Goal: Answer question/provide support

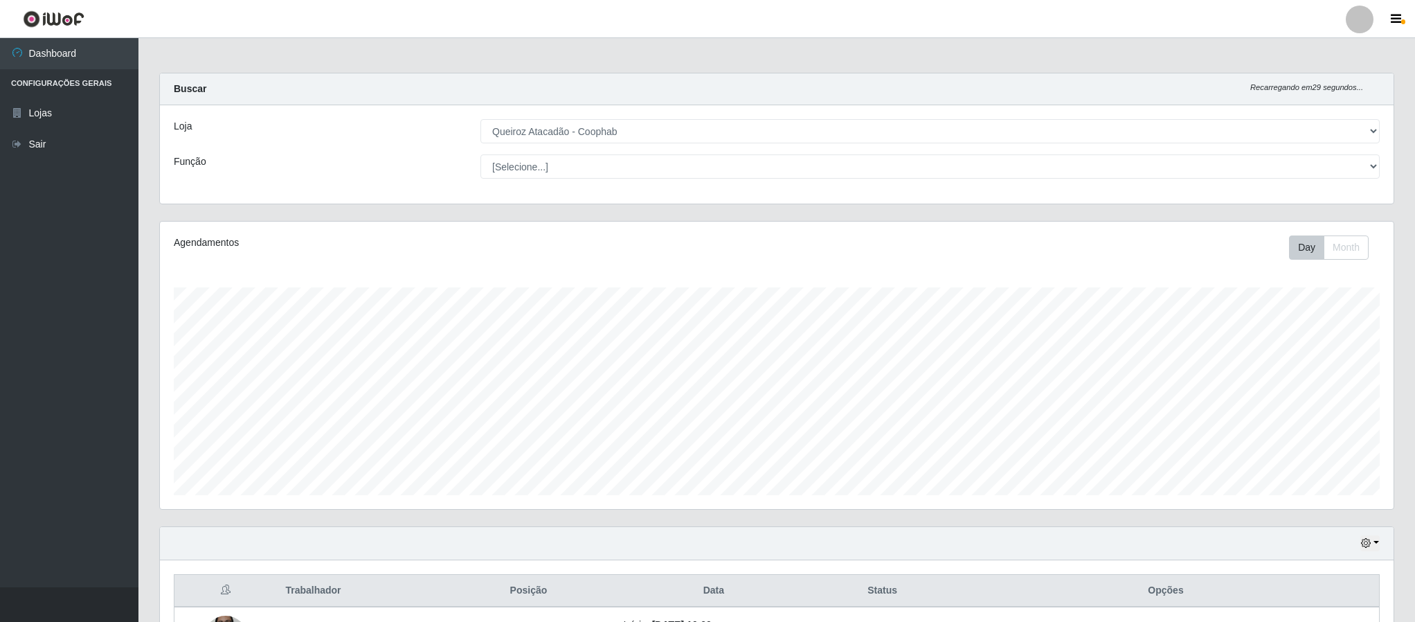
select select "463"
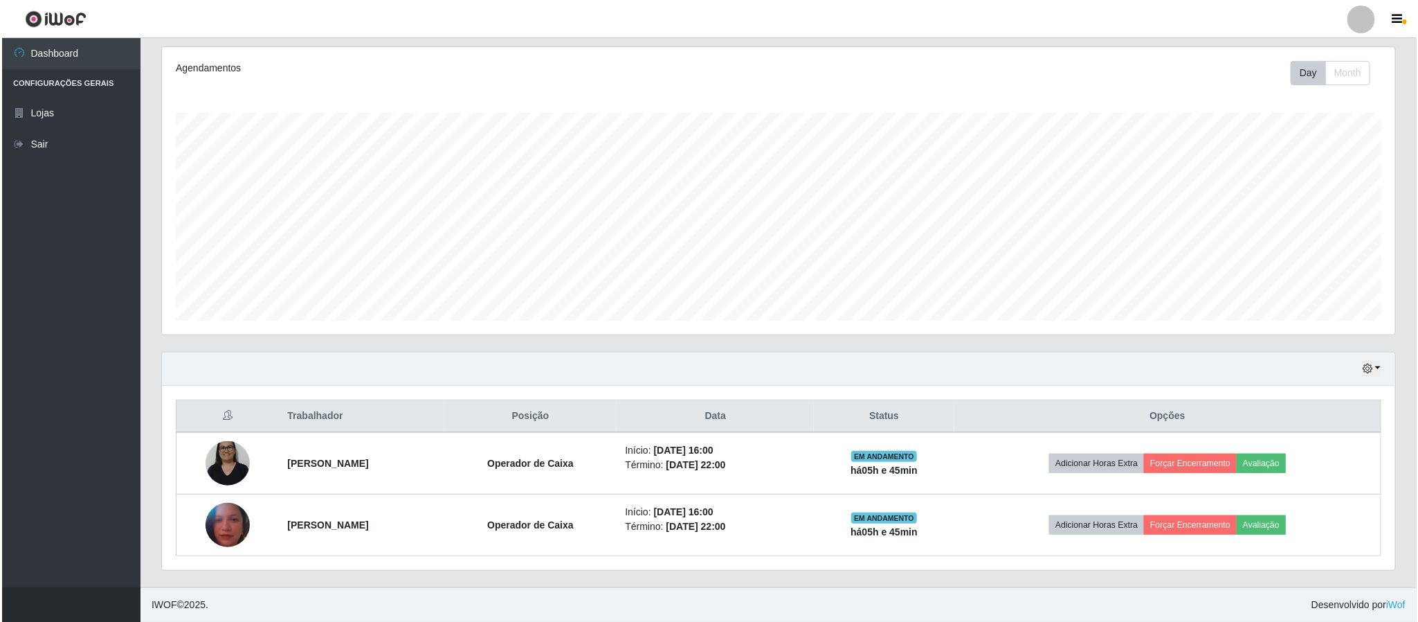
scroll to position [289, 1232]
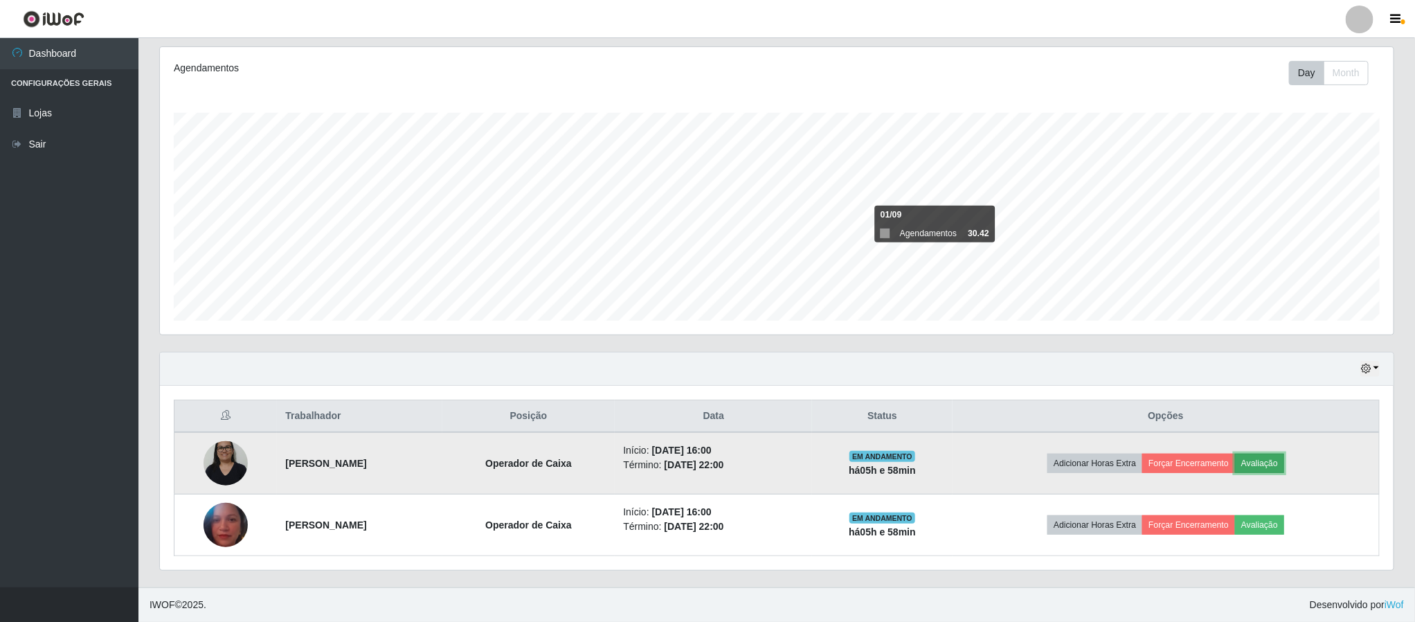
click at [1280, 462] on button "Avaliação" at bounding box center [1259, 462] width 49 height 19
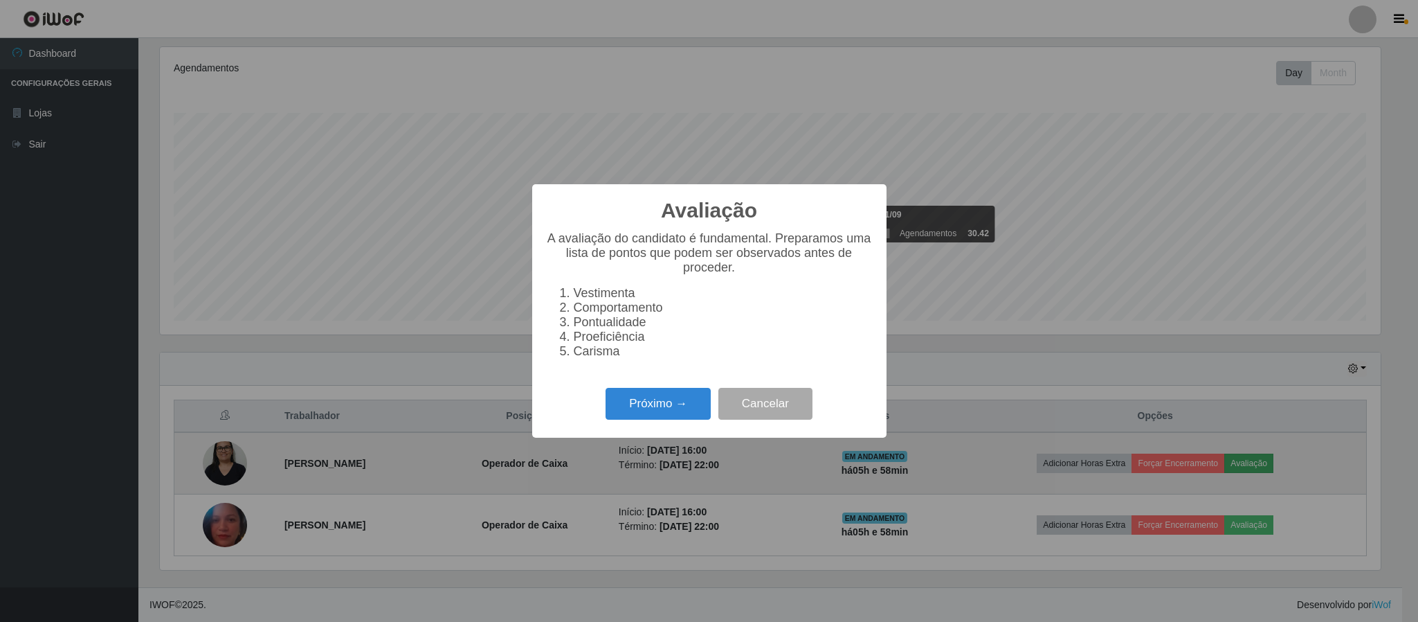
scroll to position [289, 1221]
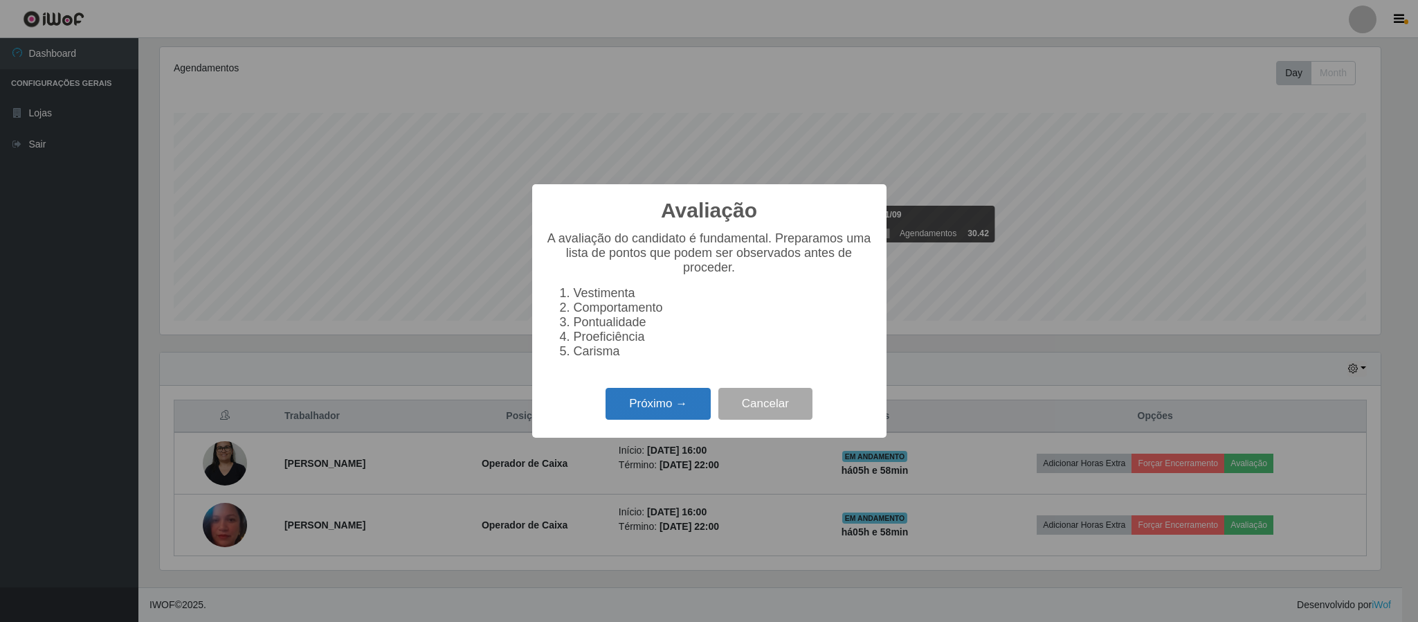
click at [642, 413] on button "Próximo →" at bounding box center [658, 404] width 105 height 33
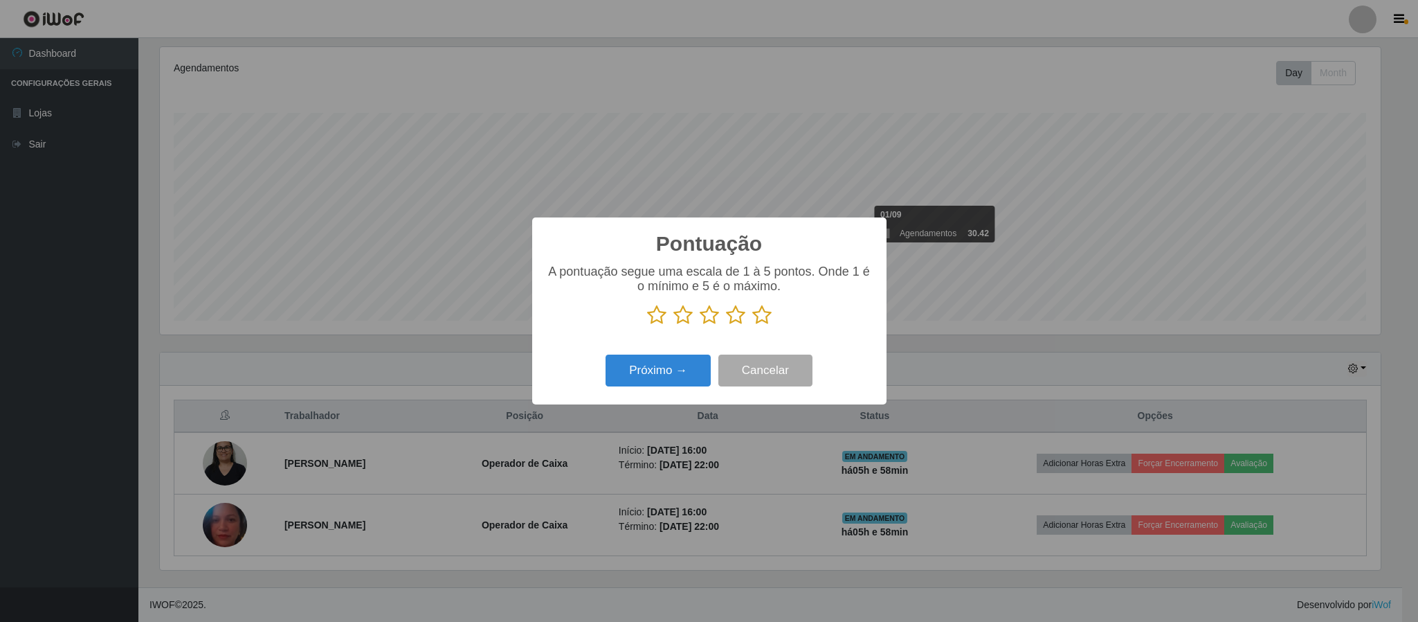
click at [766, 316] on icon at bounding box center [761, 315] width 19 height 21
click at [752, 325] on input "radio" at bounding box center [752, 325] width 0 height 0
click at [648, 368] on button "Próximo →" at bounding box center [658, 370] width 105 height 33
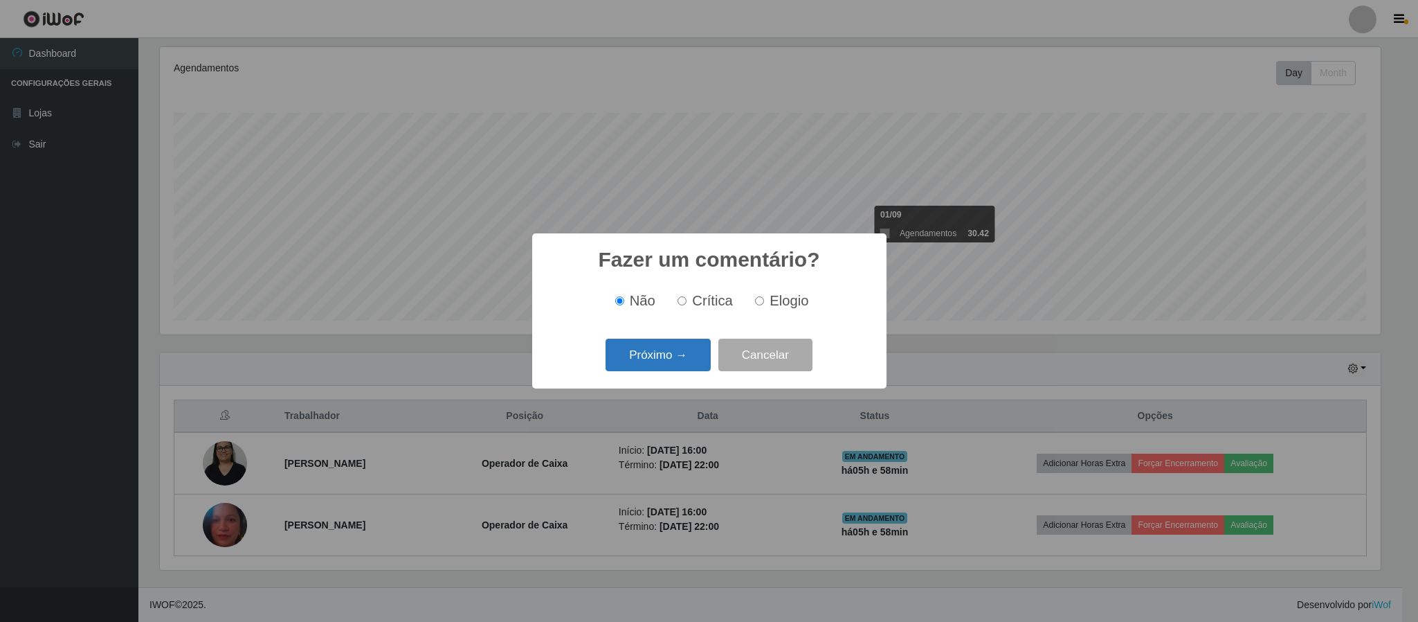
click at [657, 355] on button "Próximo →" at bounding box center [658, 354] width 105 height 33
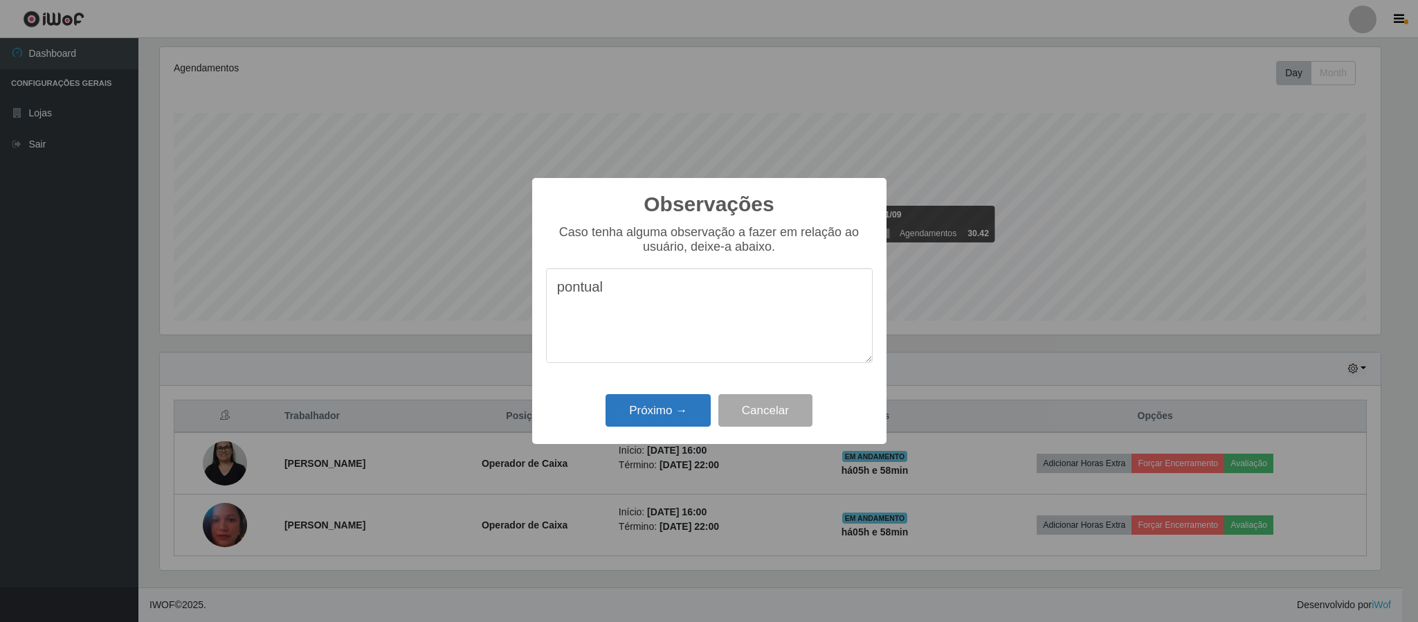
type textarea "pontual"
click at [657, 410] on button "Próximo →" at bounding box center [658, 410] width 105 height 33
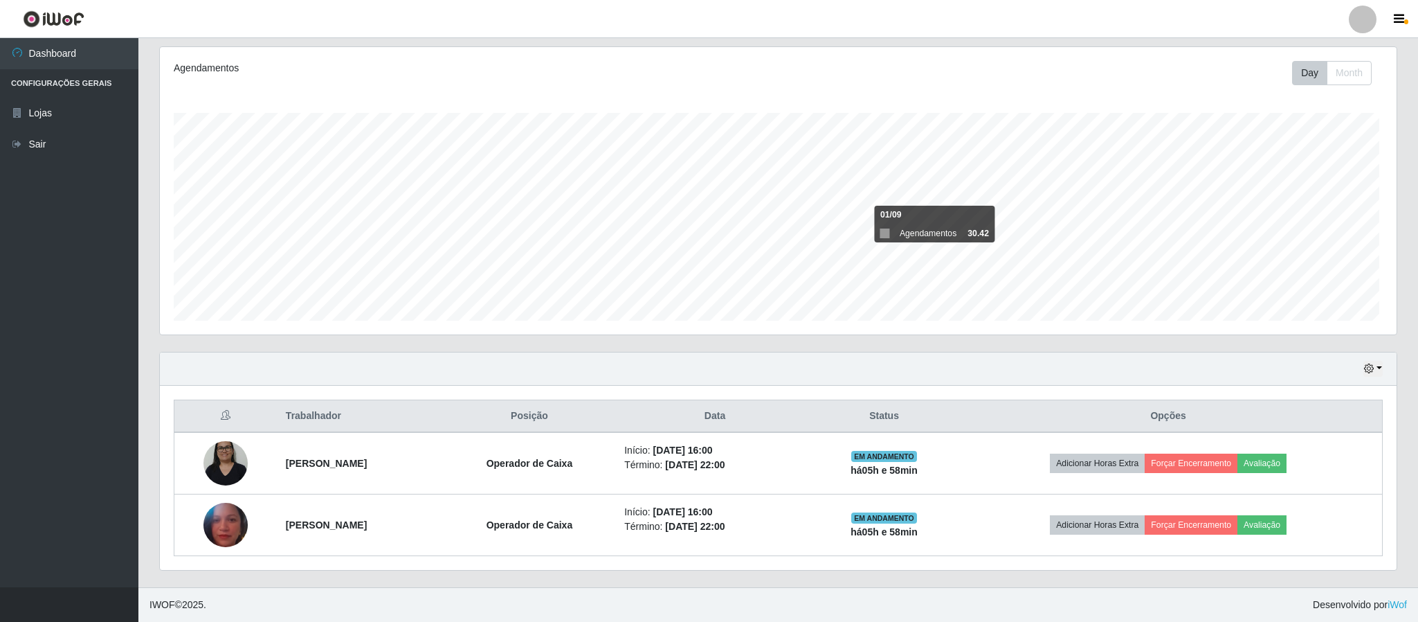
scroll to position [289, 1232]
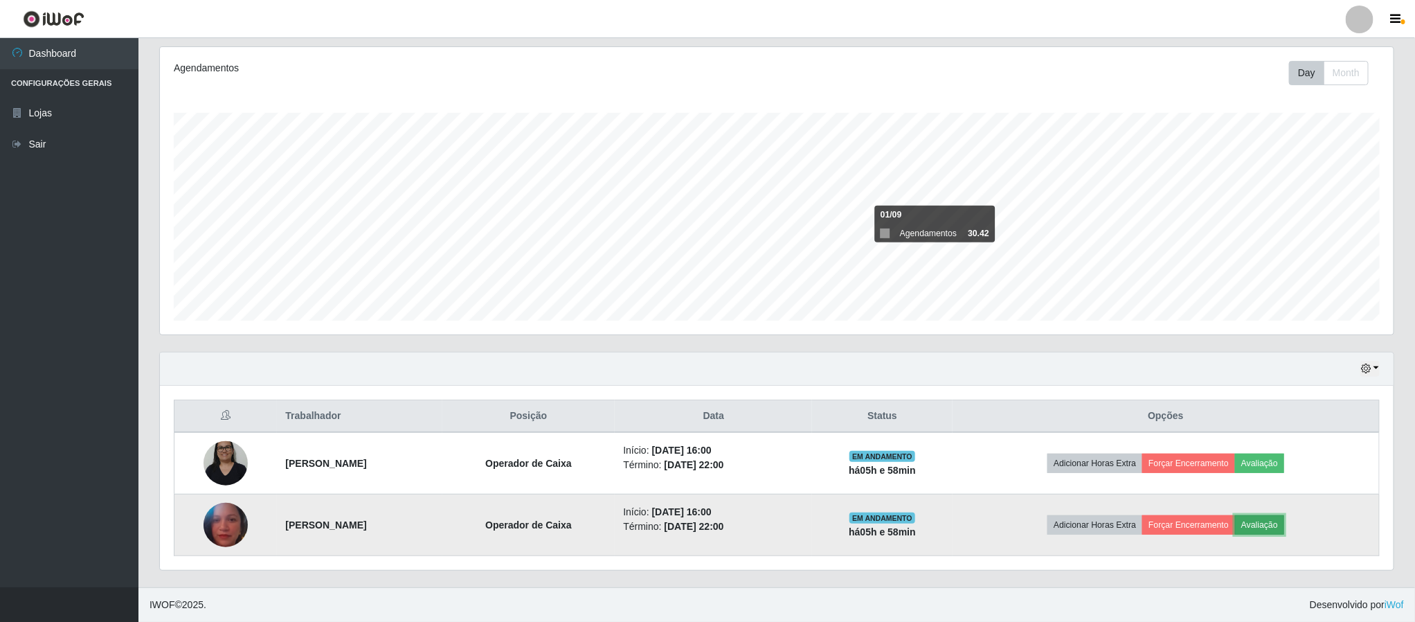
click at [1280, 521] on button "Avaliação" at bounding box center [1259, 524] width 49 height 19
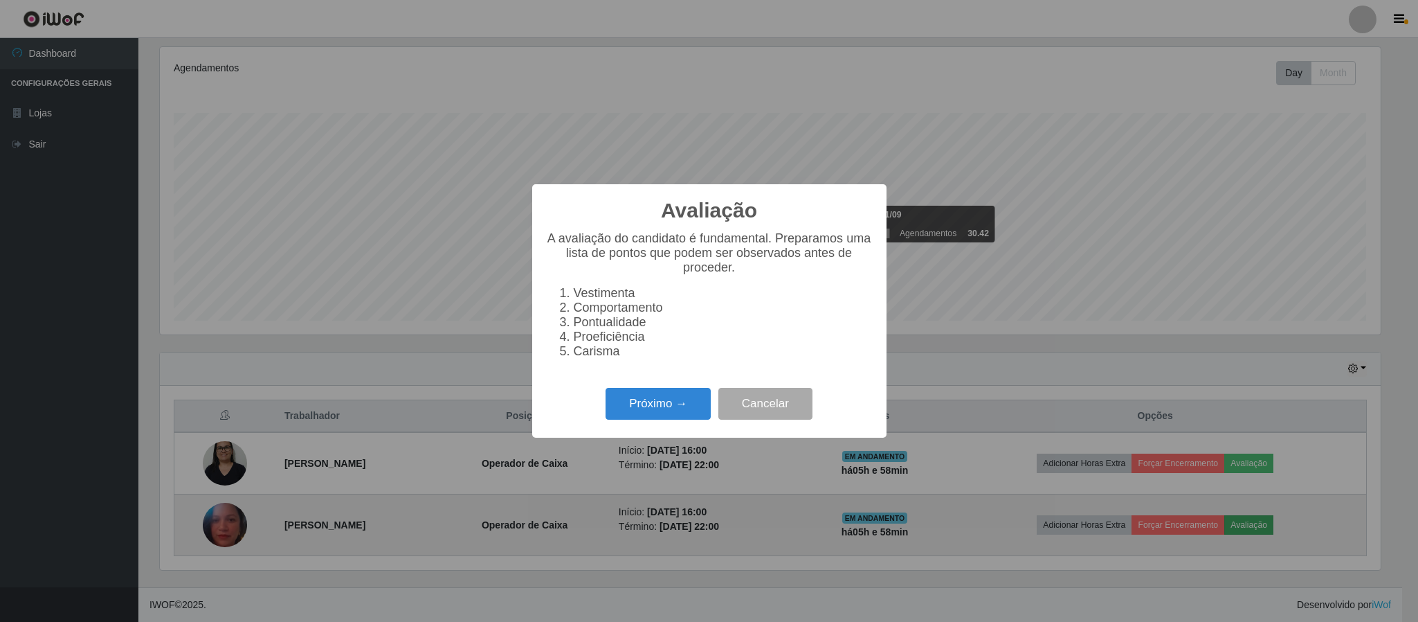
scroll to position [289, 1221]
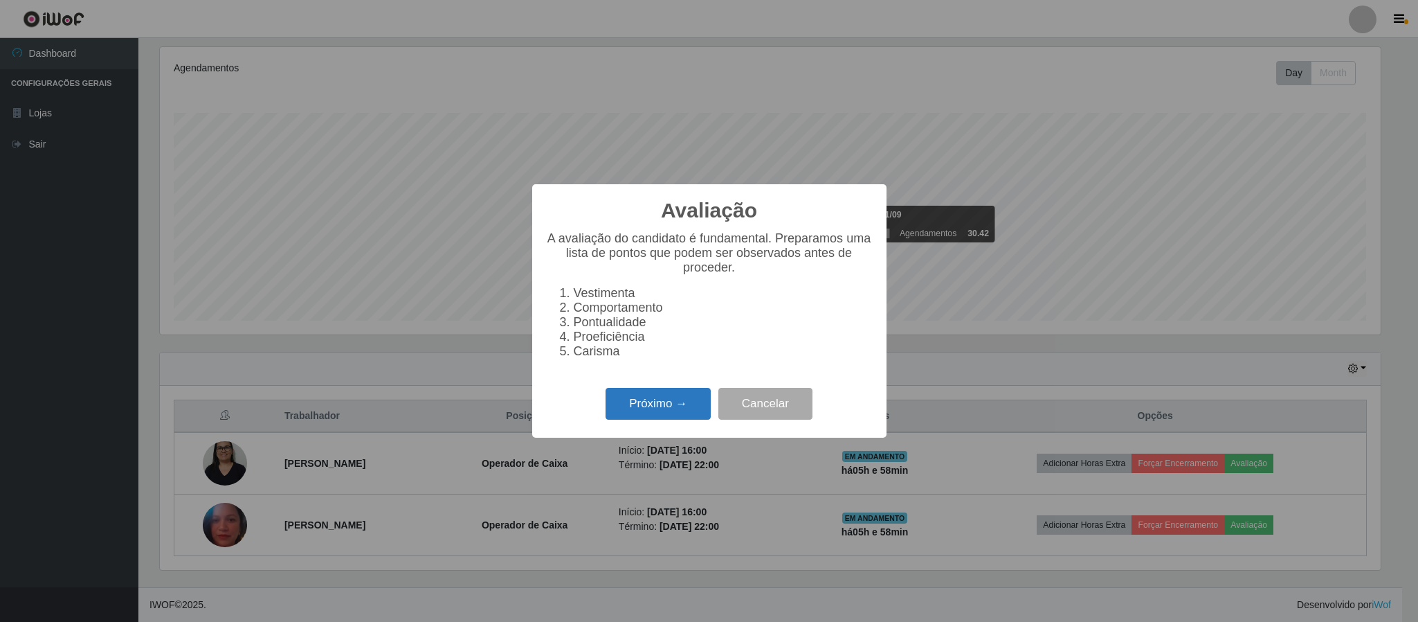
click at [642, 420] on button "Próximo →" at bounding box center [658, 404] width 105 height 33
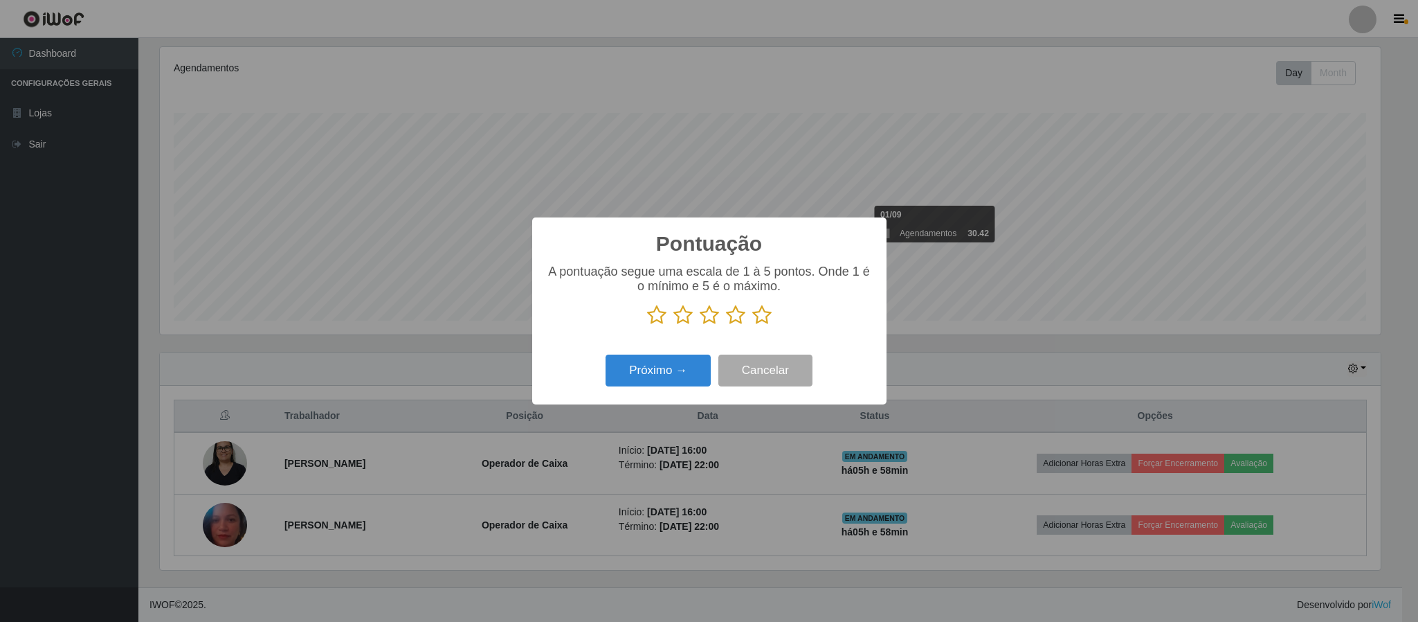
click at [765, 316] on icon at bounding box center [761, 315] width 19 height 21
click at [752, 325] on input "radio" at bounding box center [752, 325] width 0 height 0
click at [642, 377] on button "Próximo →" at bounding box center [658, 370] width 105 height 33
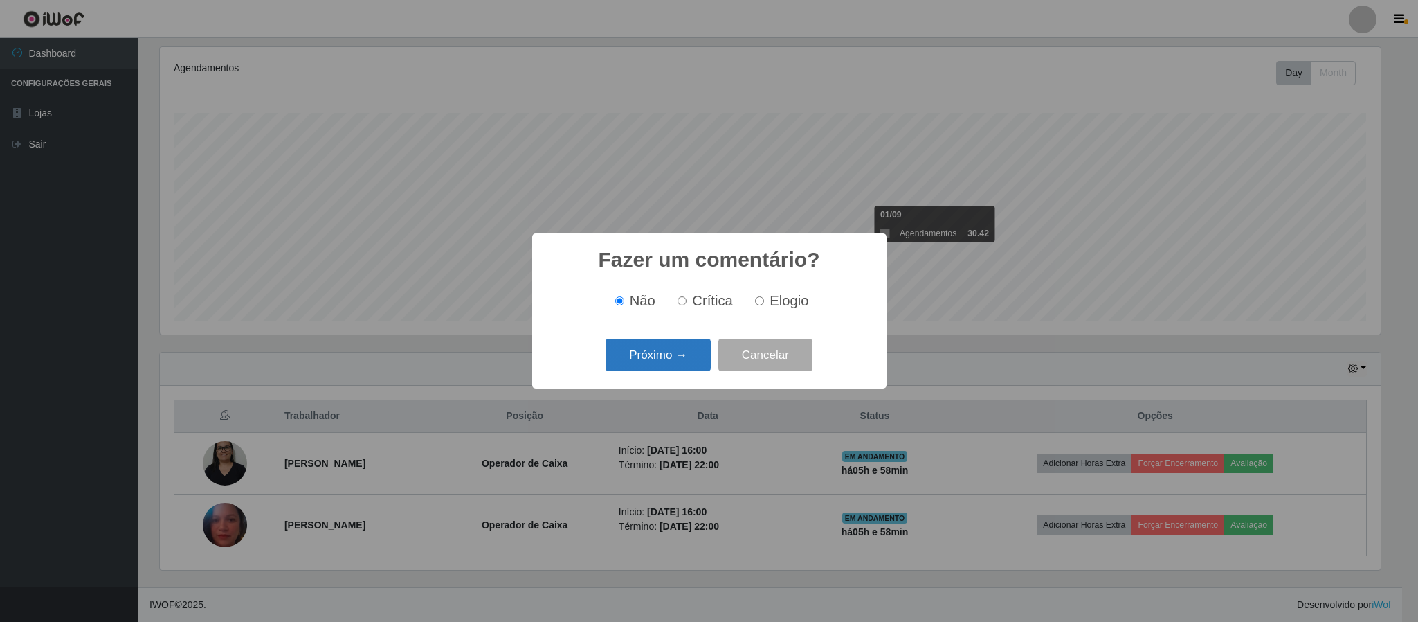
click at [654, 353] on button "Próximo →" at bounding box center [658, 354] width 105 height 33
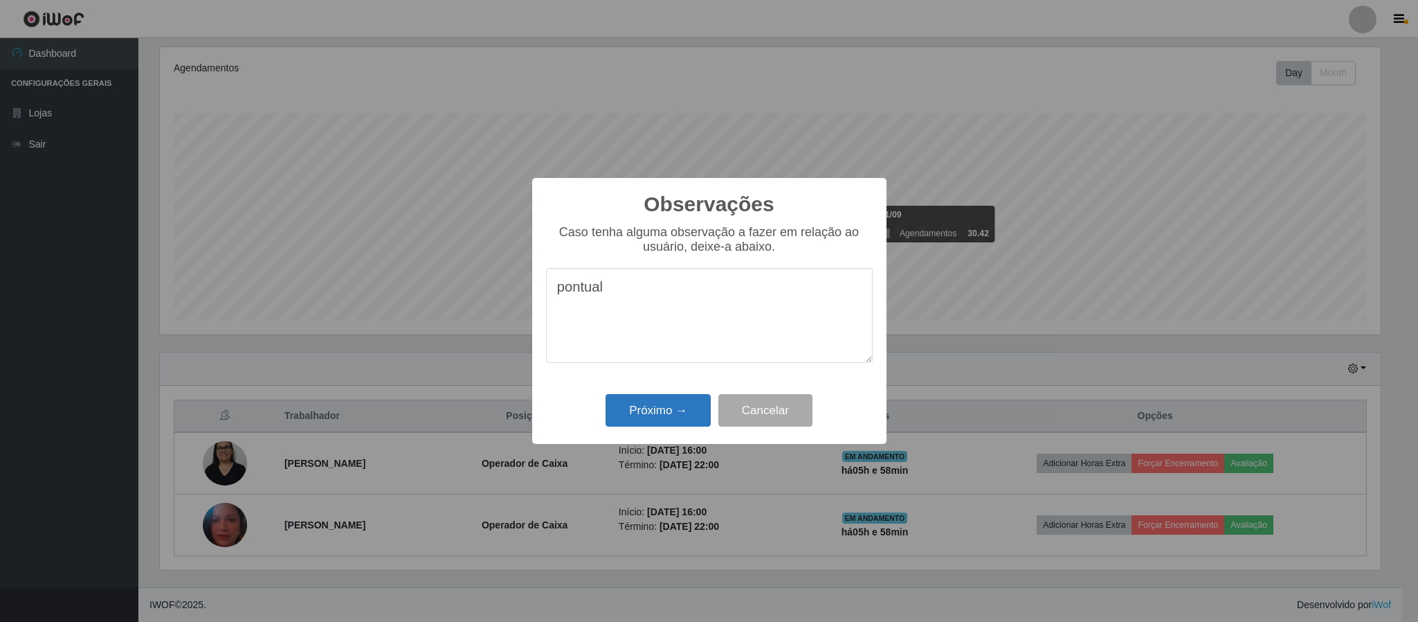
type textarea "pontual"
click at [673, 406] on button "Próximo →" at bounding box center [658, 410] width 105 height 33
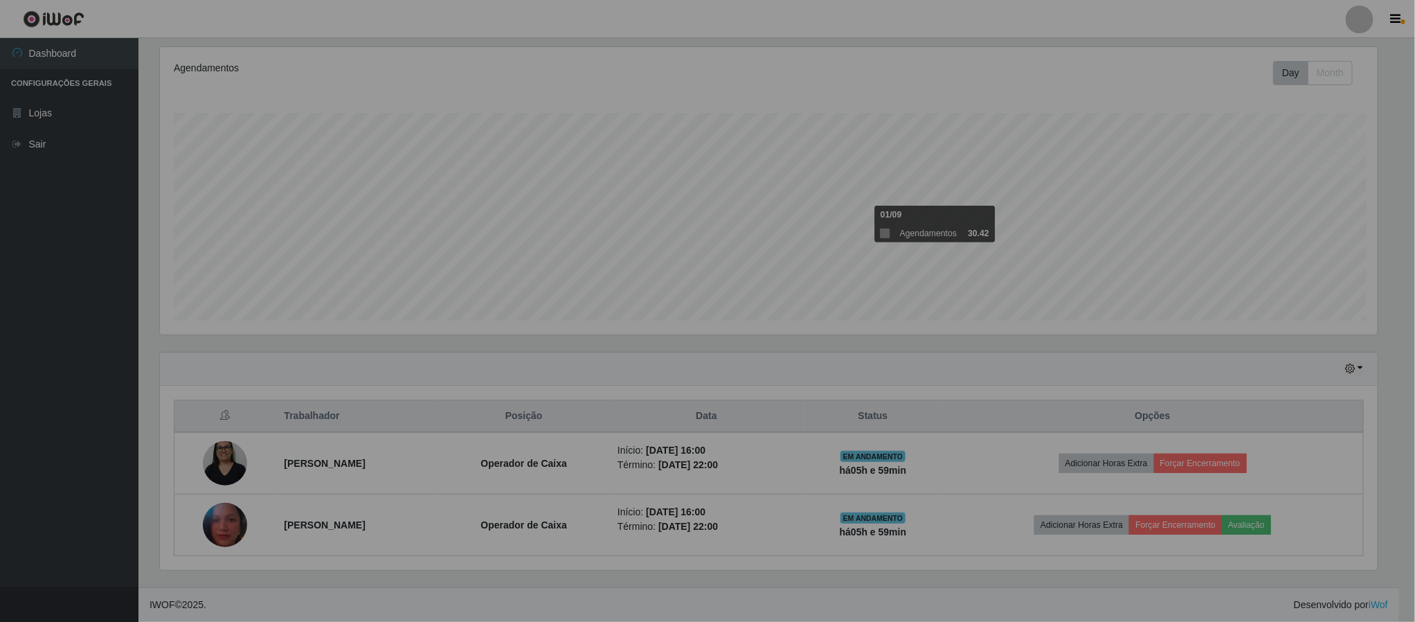
scroll to position [289, 1232]
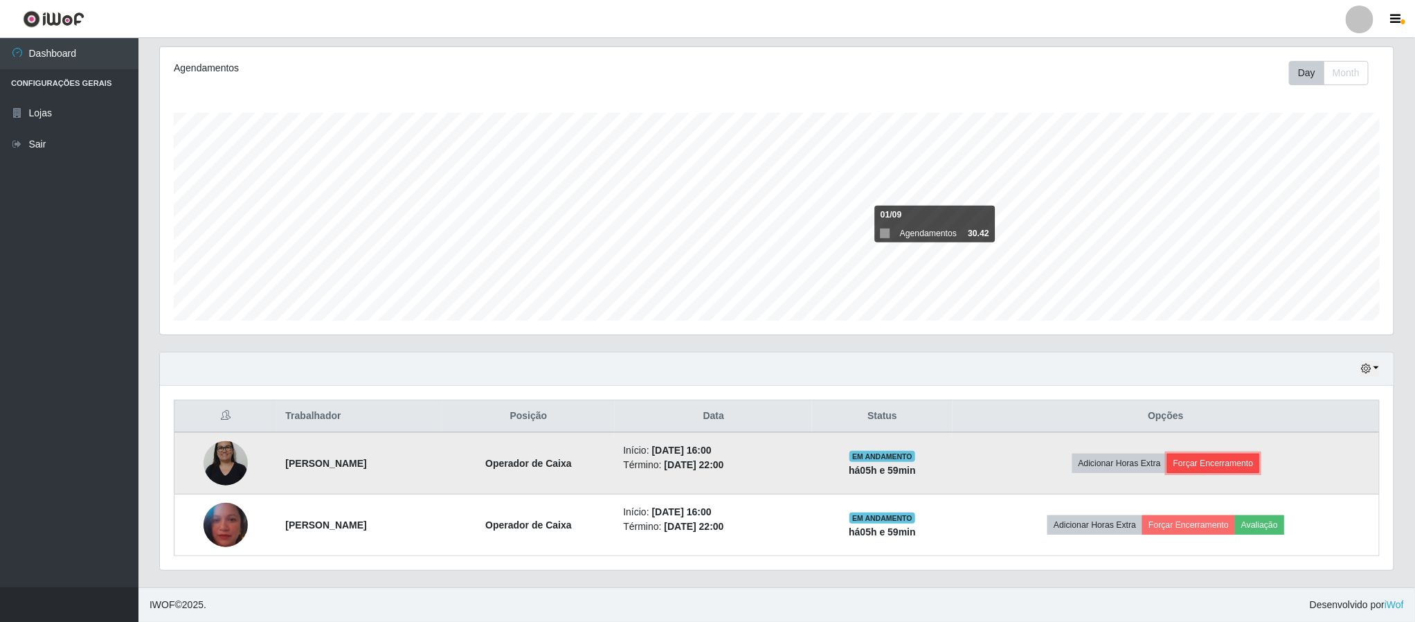
click at [1207, 463] on button "Forçar Encerramento" at bounding box center [1213, 462] width 93 height 19
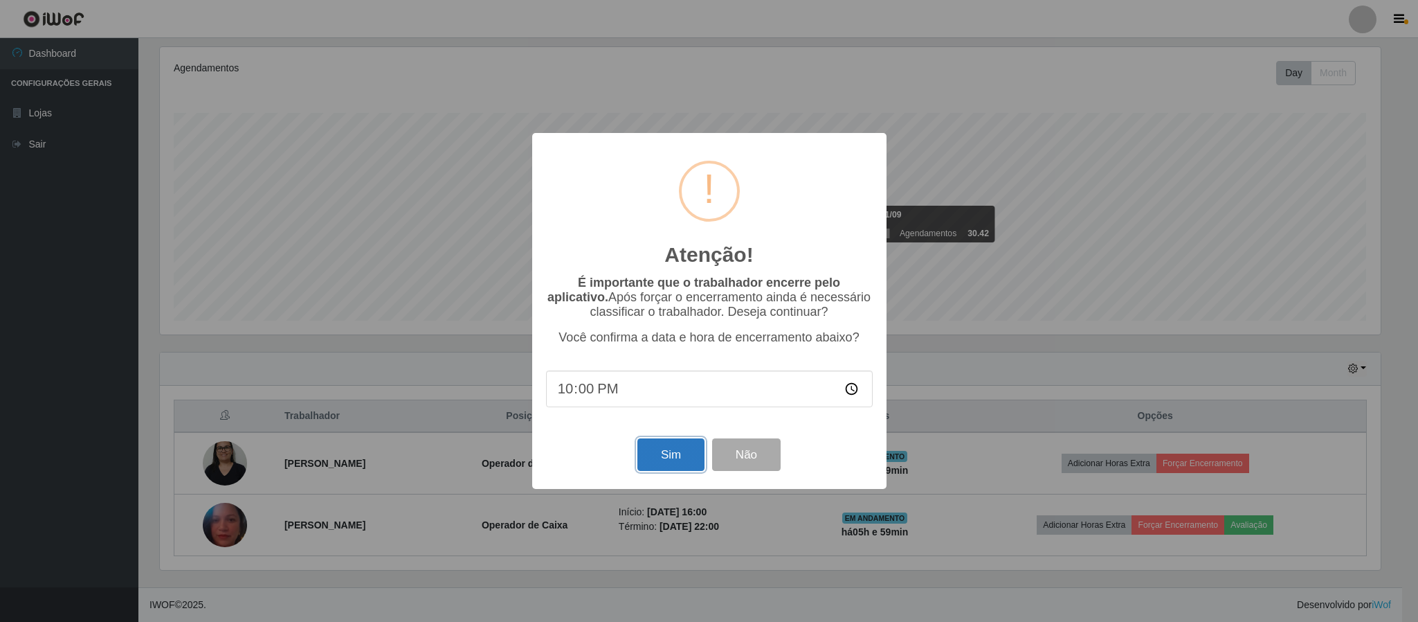
click at [673, 457] on button "Sim" at bounding box center [671, 454] width 67 height 33
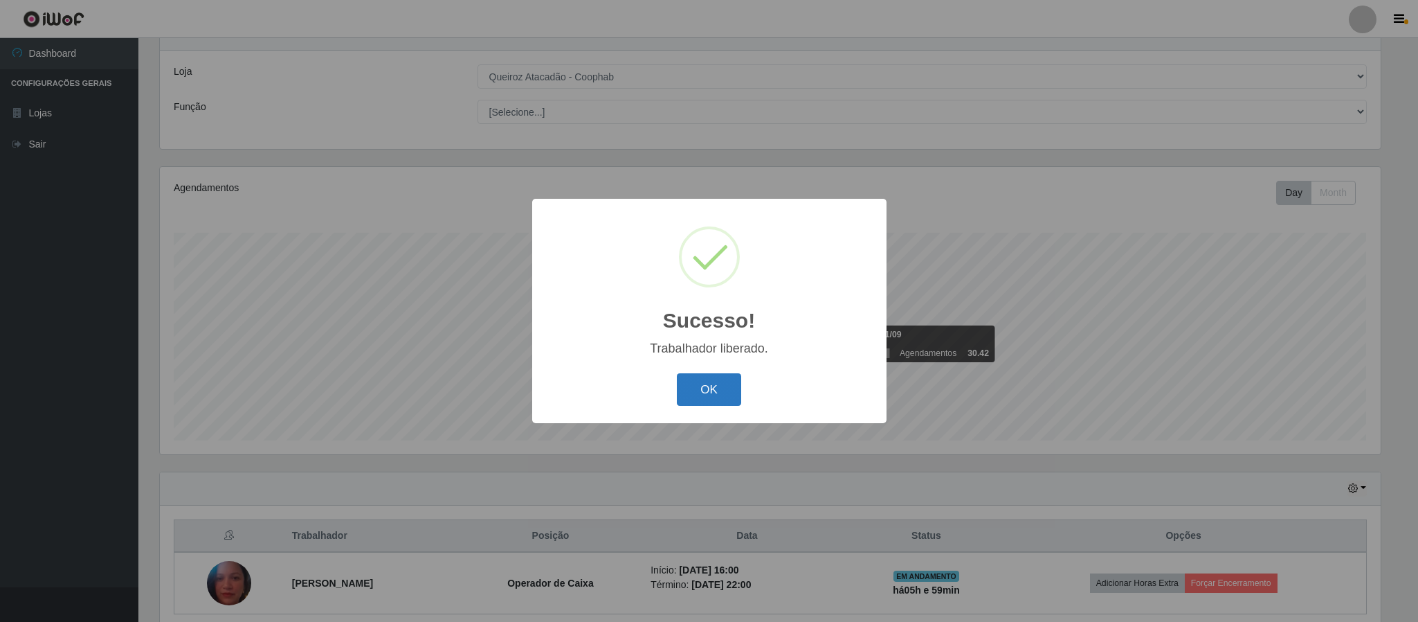
click at [719, 388] on button "OK" at bounding box center [709, 389] width 64 height 33
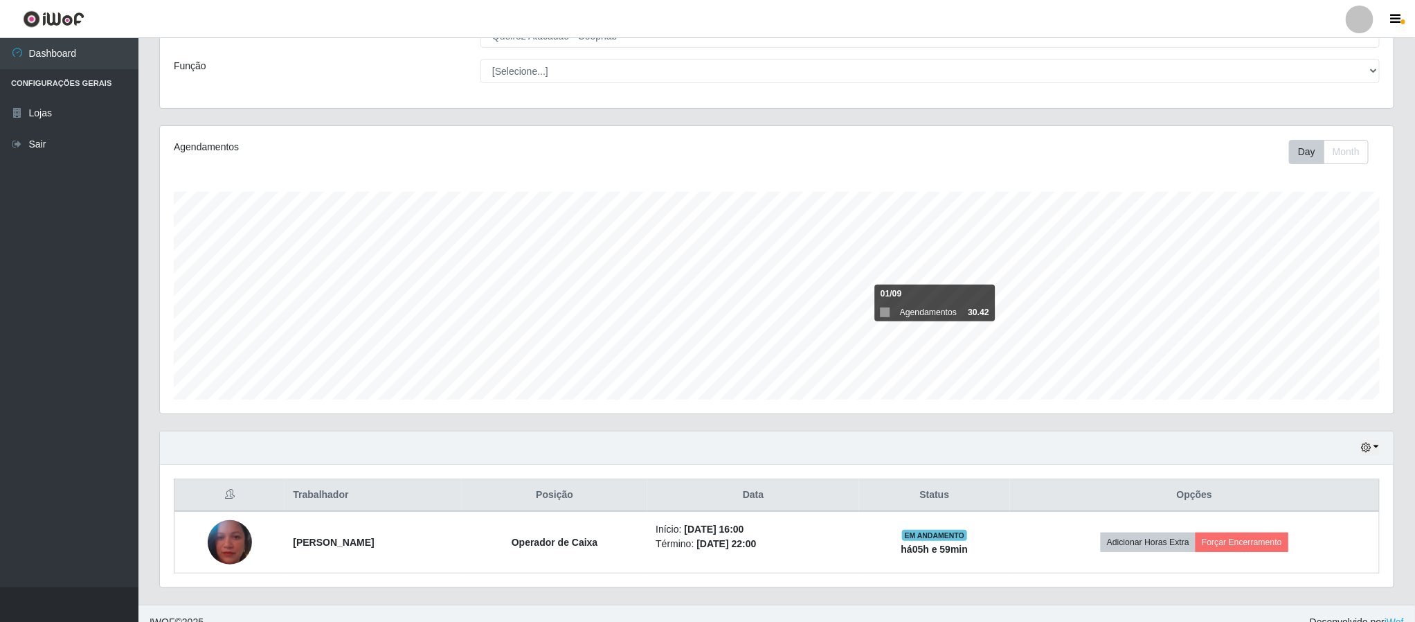
scroll to position [117, 0]
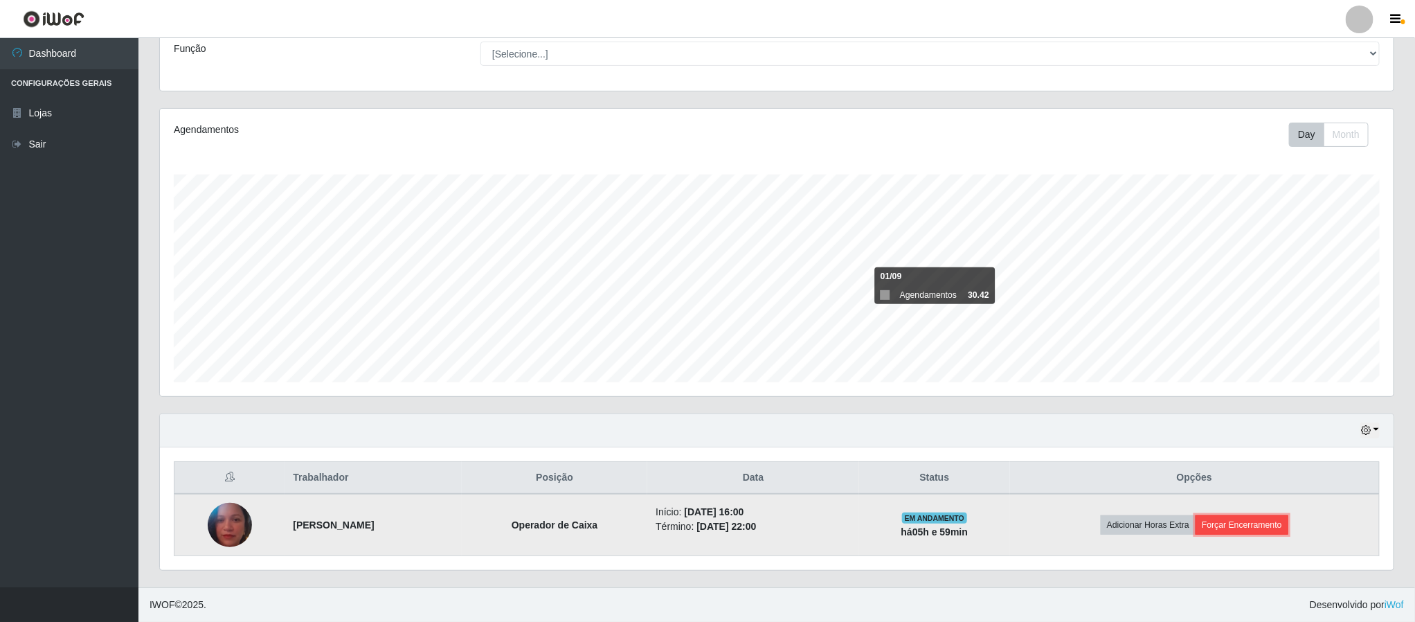
click at [1249, 523] on button "Forçar Encerramento" at bounding box center [1241, 524] width 93 height 19
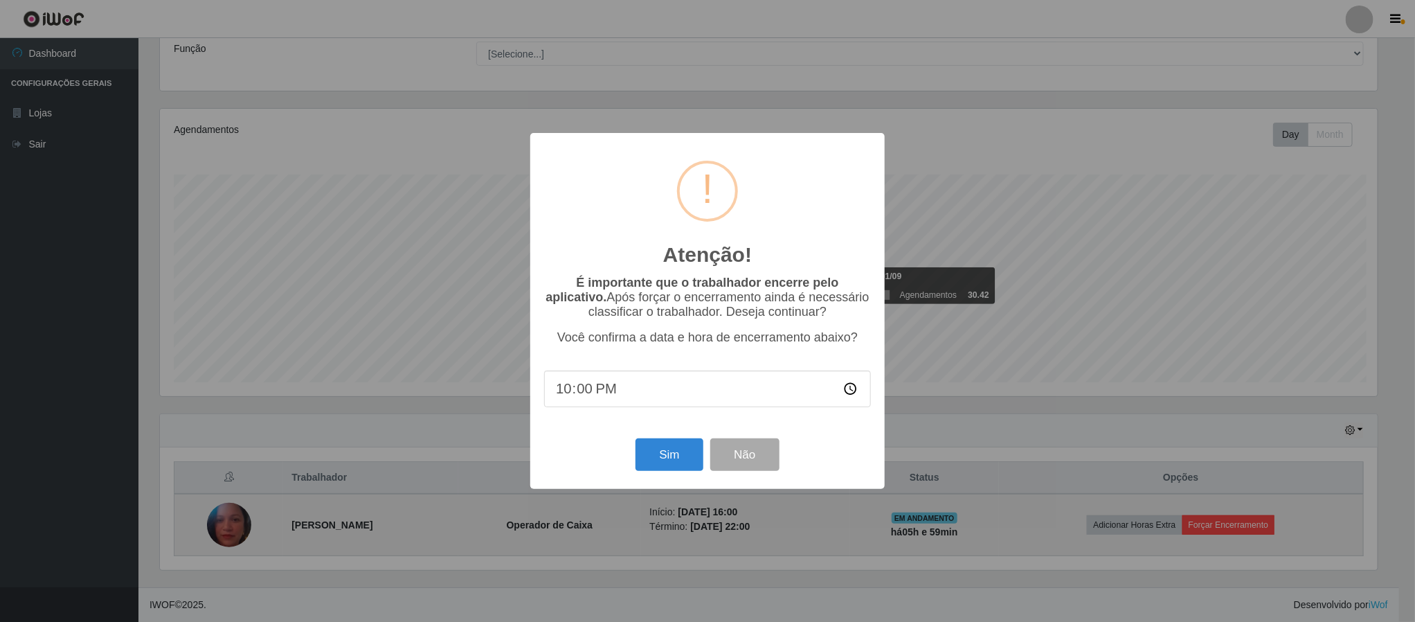
scroll to position [289, 1221]
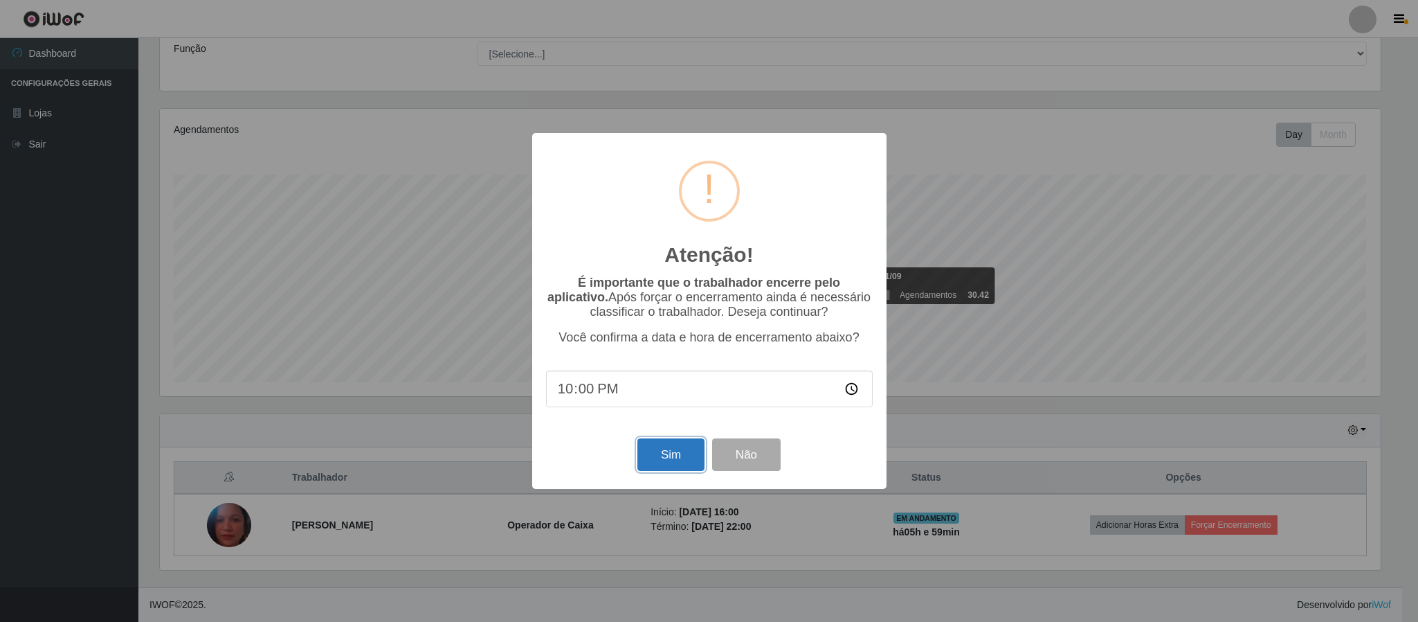
click at [660, 459] on button "Sim" at bounding box center [671, 454] width 67 height 33
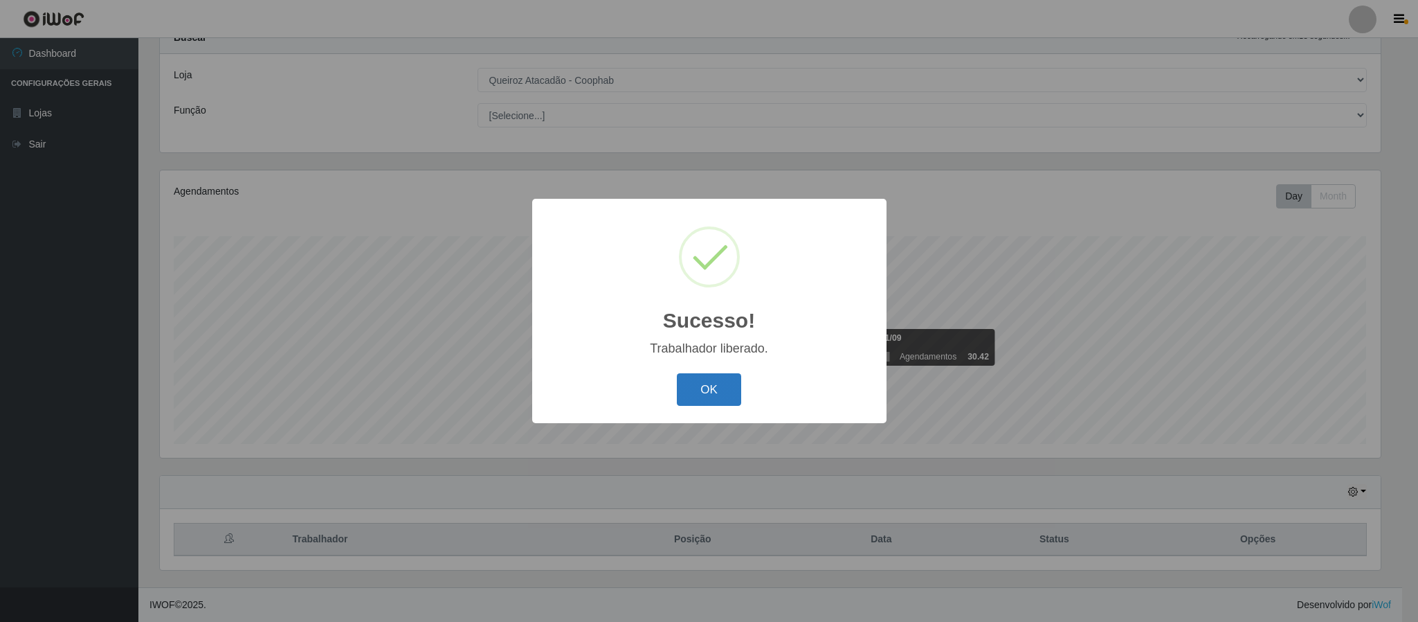
click at [715, 385] on button "OK" at bounding box center [709, 389] width 64 height 33
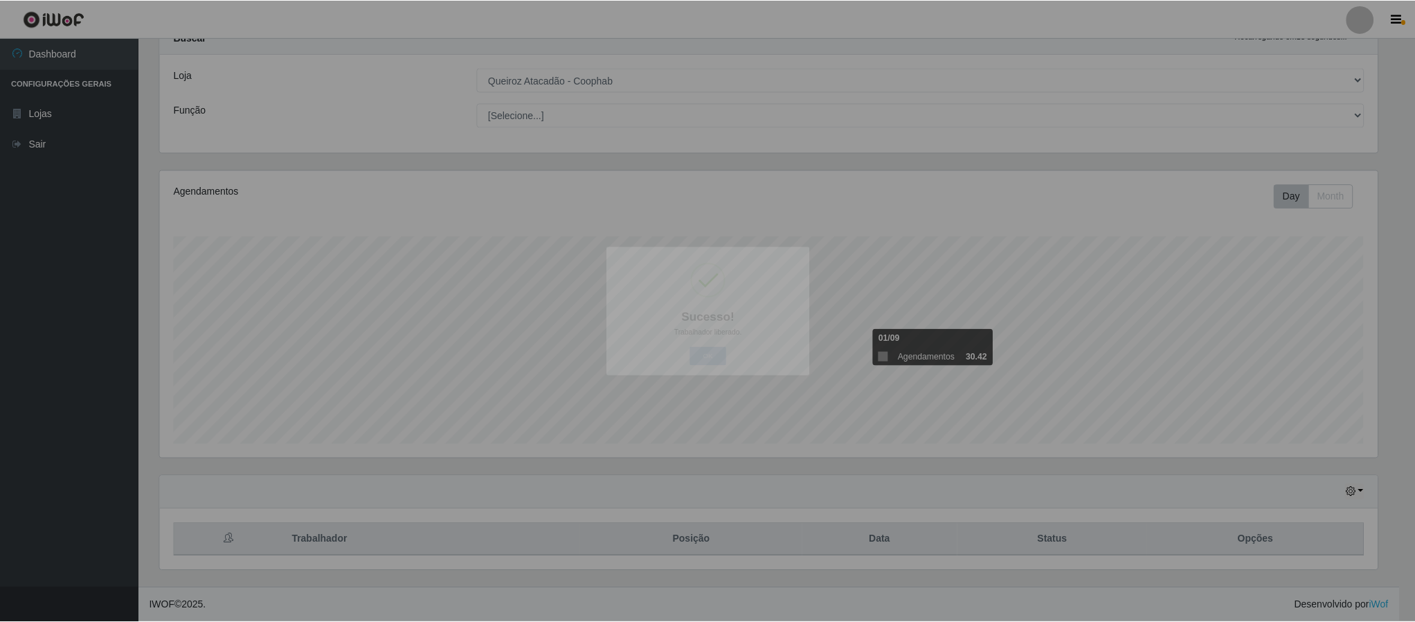
scroll to position [0, 0]
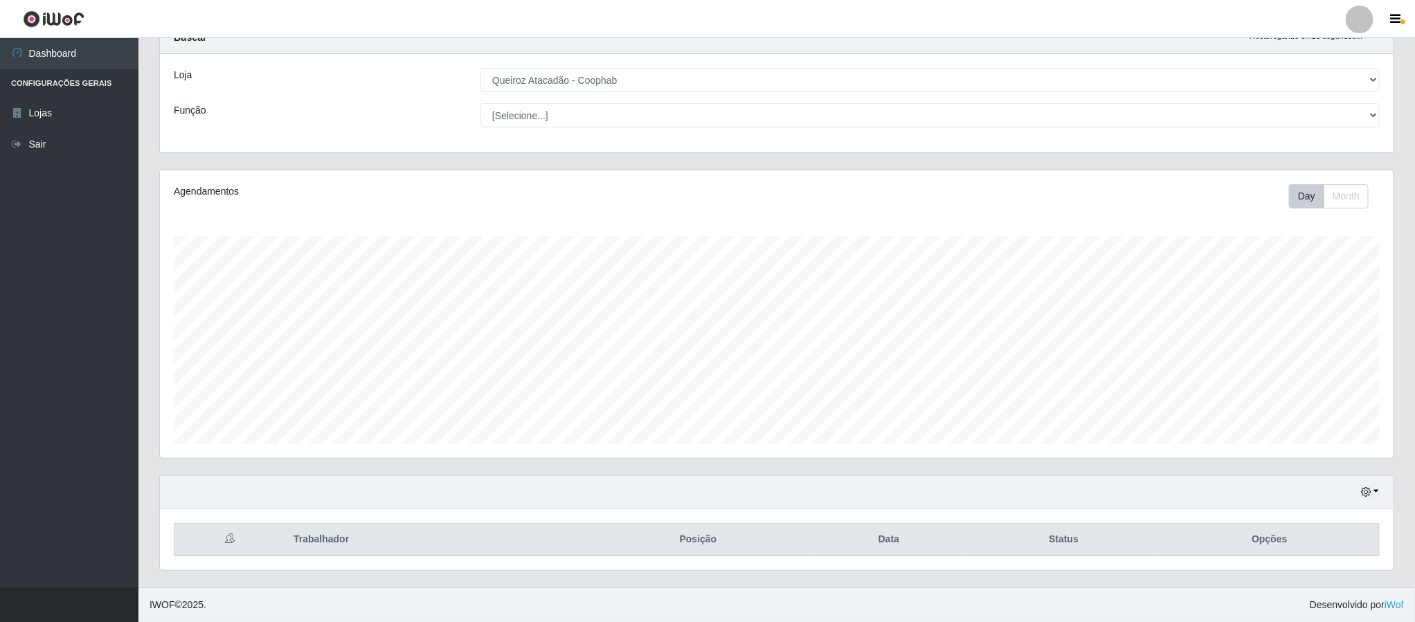
click at [1356, 26] on div at bounding box center [1360, 20] width 28 height 28
click at [1298, 102] on button "Sair" at bounding box center [1332, 107] width 125 height 28
